Goal: Information Seeking & Learning: Find specific fact

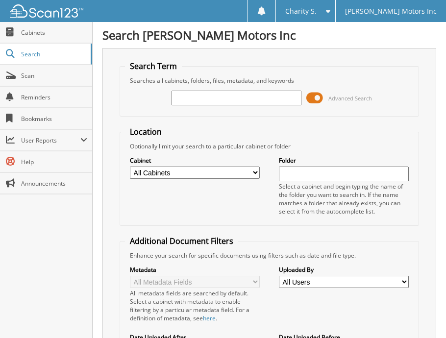
click at [213, 97] on input "text" at bounding box center [237, 98] width 130 height 15
type input "558556"
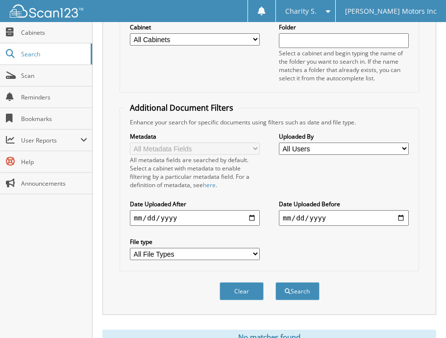
scroll to position [174, 0]
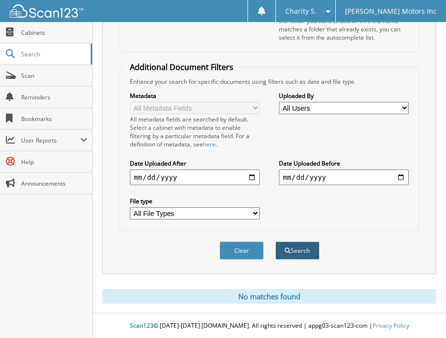
click at [317, 259] on button "Search" at bounding box center [297, 251] width 44 height 18
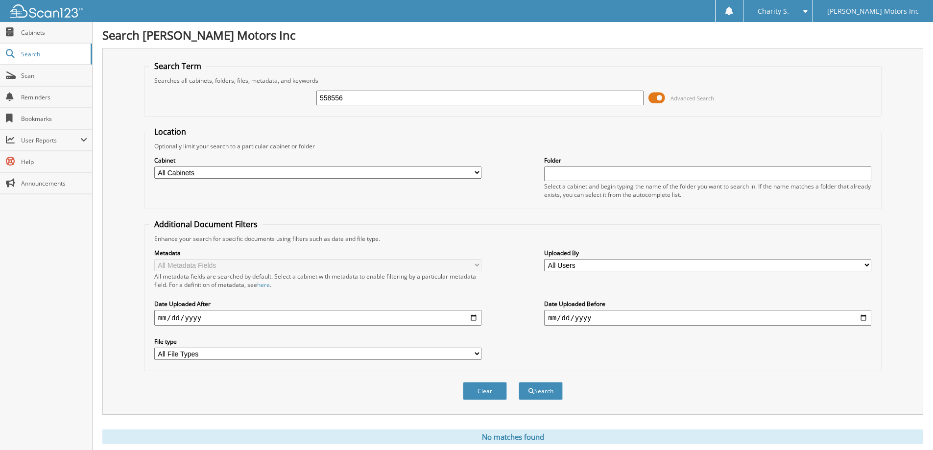
click at [328, 98] on input "558556" at bounding box center [480, 98] width 327 height 15
click at [309, 129] on fieldset "Location Optionally limit your search to a particular cabinet or folder Cabinet…" at bounding box center [513, 167] width 738 height 83
click at [426, 100] on input "558556" at bounding box center [480, 98] width 327 height 15
click at [445, 338] on button "Search" at bounding box center [541, 391] width 44 height 18
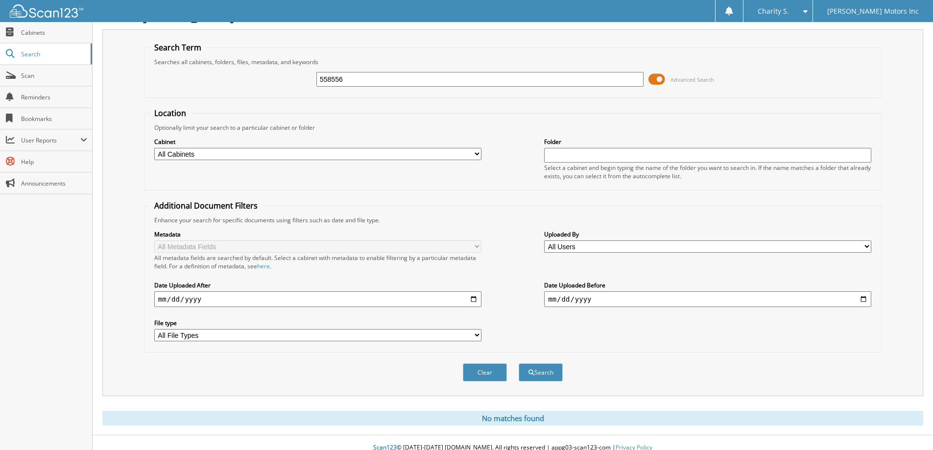
scroll to position [29, 0]
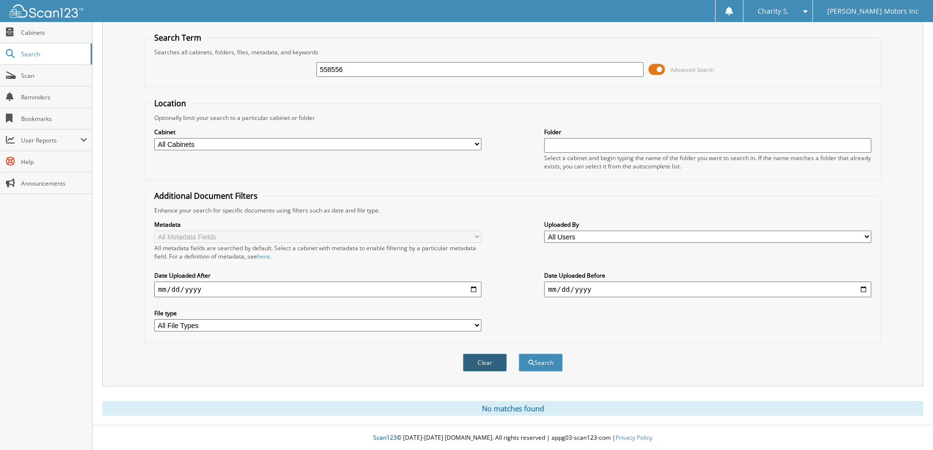
click at [483, 366] on button "Clear" at bounding box center [485, 363] width 44 height 18
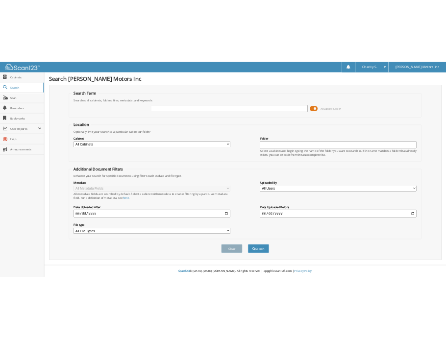
scroll to position [0, 0]
